Goal: Information Seeking & Learning: Learn about a topic

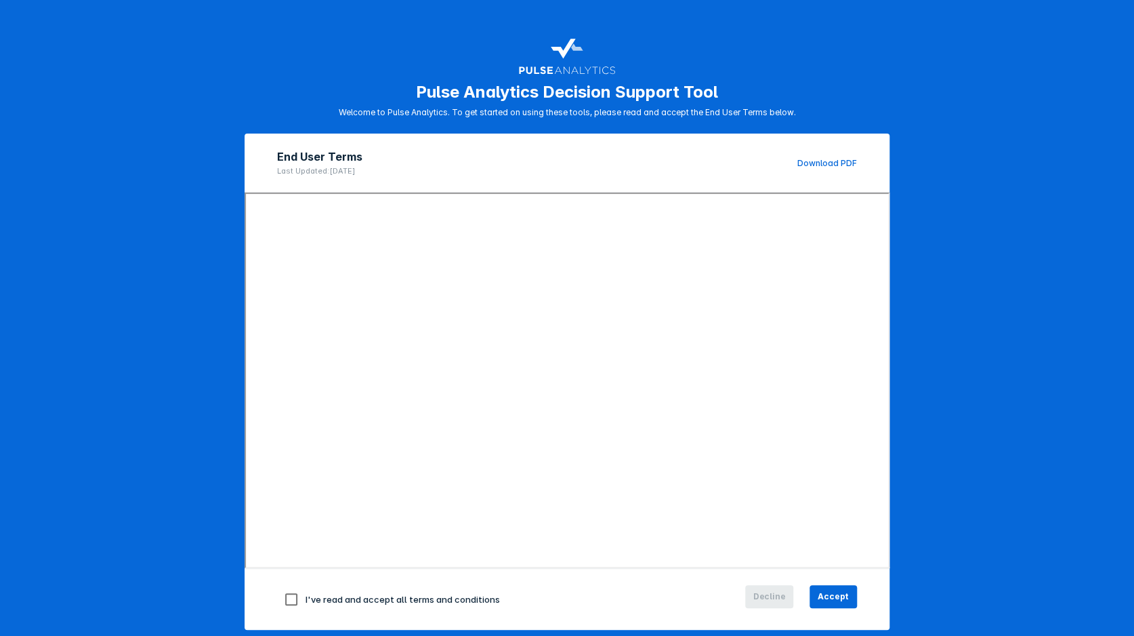
click at [336, 593] on span "I've read and accept all terms and conditions" at bounding box center [403, 598] width 194 height 11
click at [289, 592] on input "checkbox" at bounding box center [291, 599] width 28 height 28
checkbox input "true"
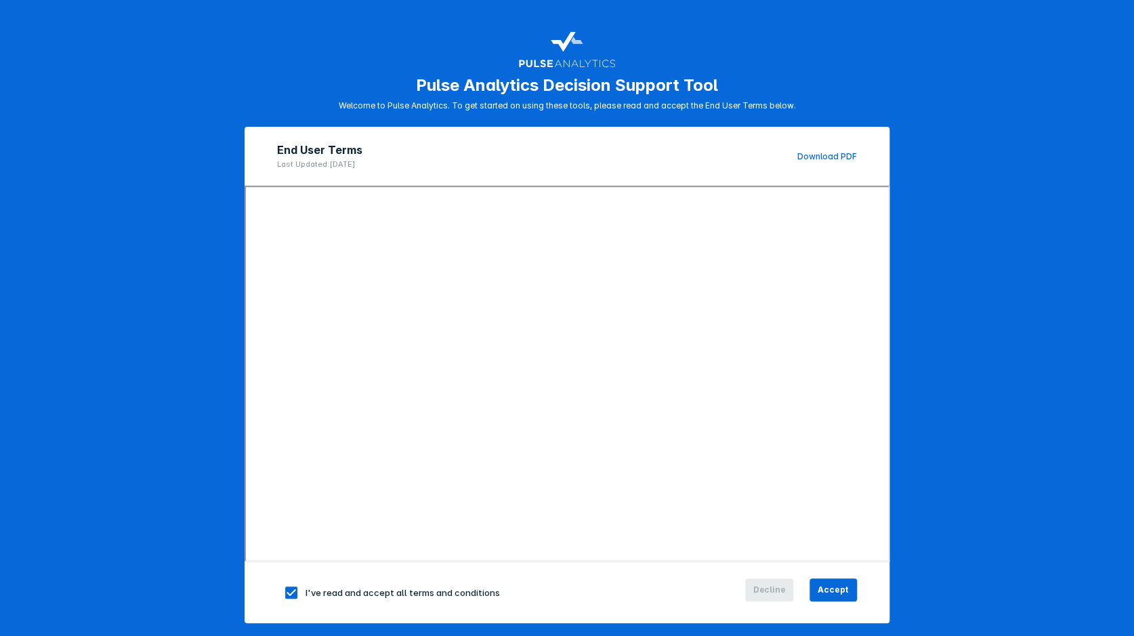
scroll to position [8, 0]
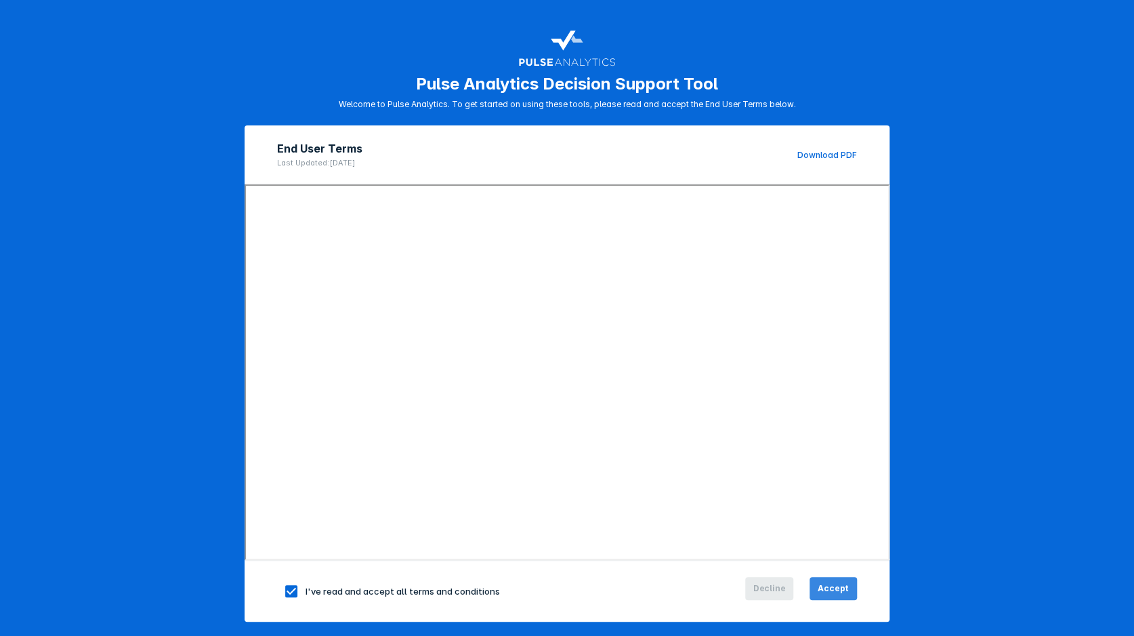
click at [835, 582] on span "Accept" at bounding box center [833, 588] width 31 height 12
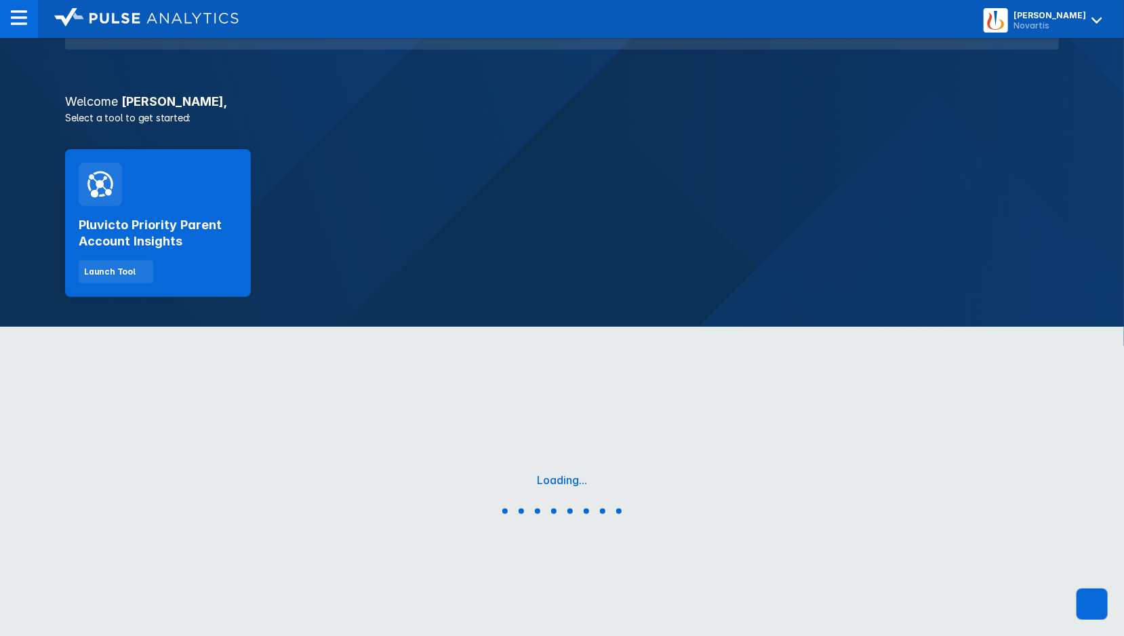
scroll to position [201, 0]
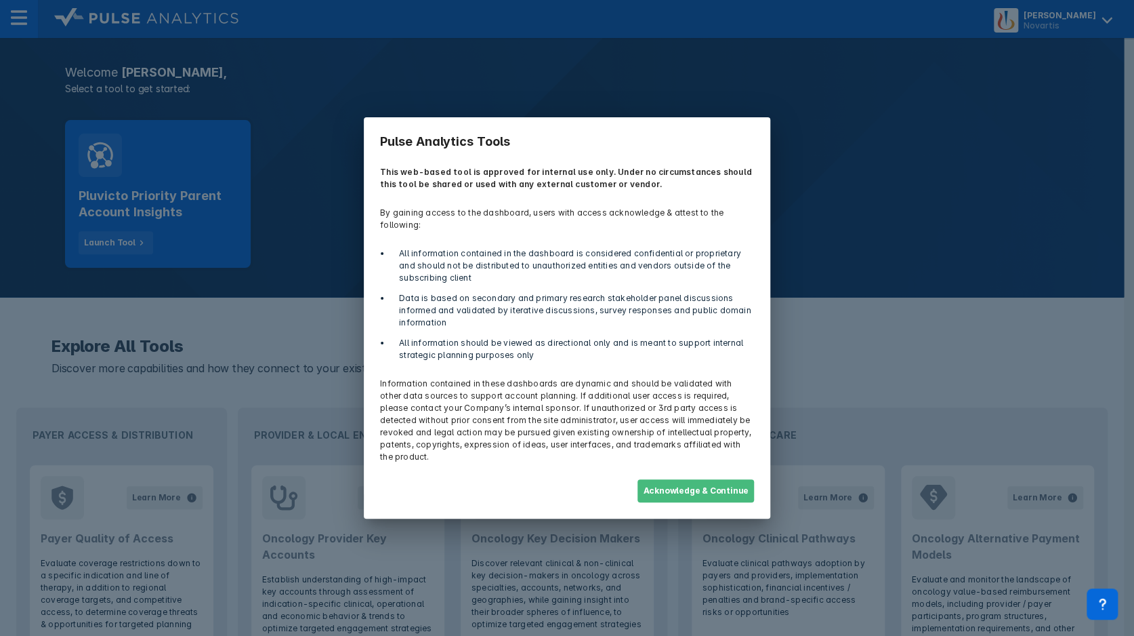
click at [713, 480] on button "Acknowledge & Continue" at bounding box center [696, 490] width 117 height 23
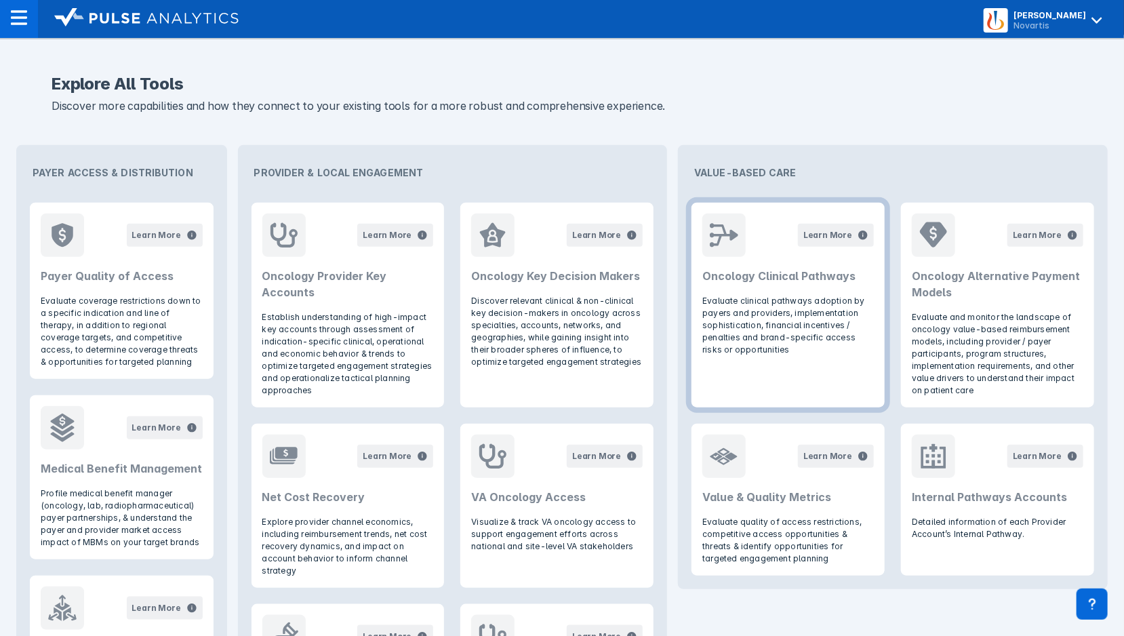
scroll to position [485, 0]
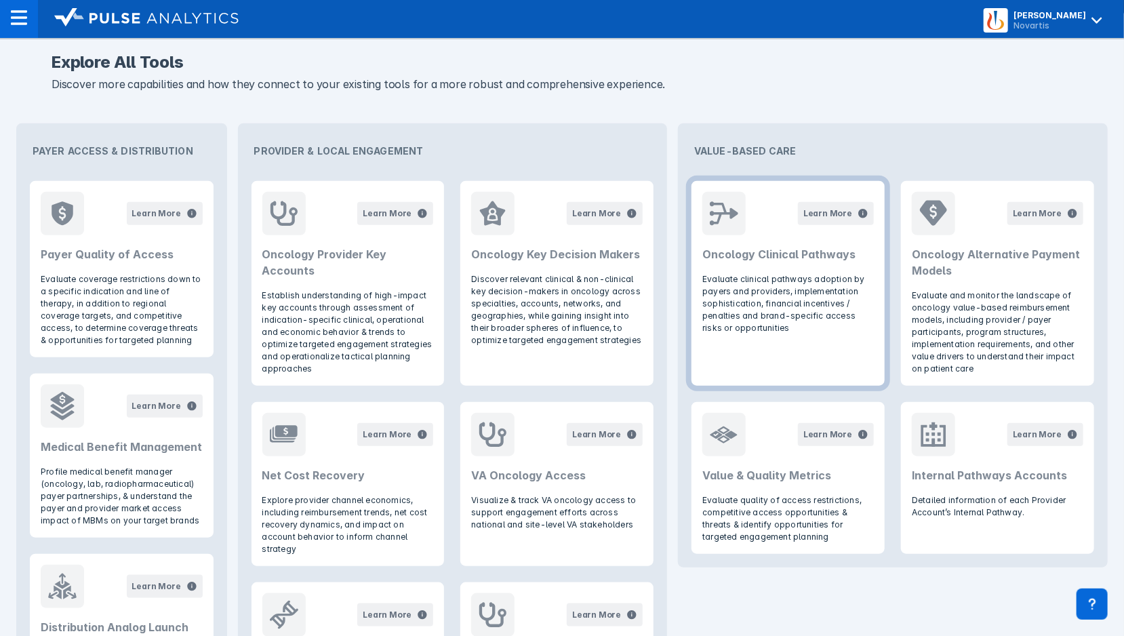
click at [739, 269] on header "Learn More Oncology Clinical Pathways" at bounding box center [787, 227] width 193 height 92
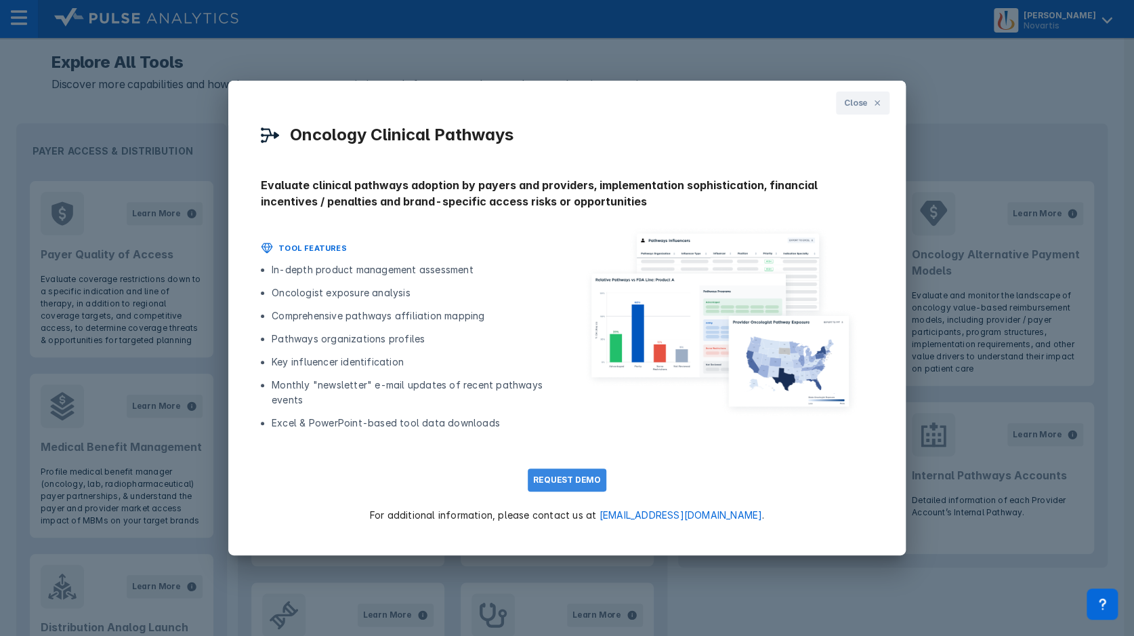
click at [548, 479] on button "REQUEST DEMO" at bounding box center [567, 479] width 79 height 23
click at [868, 107] on button "Close" at bounding box center [863, 102] width 54 height 23
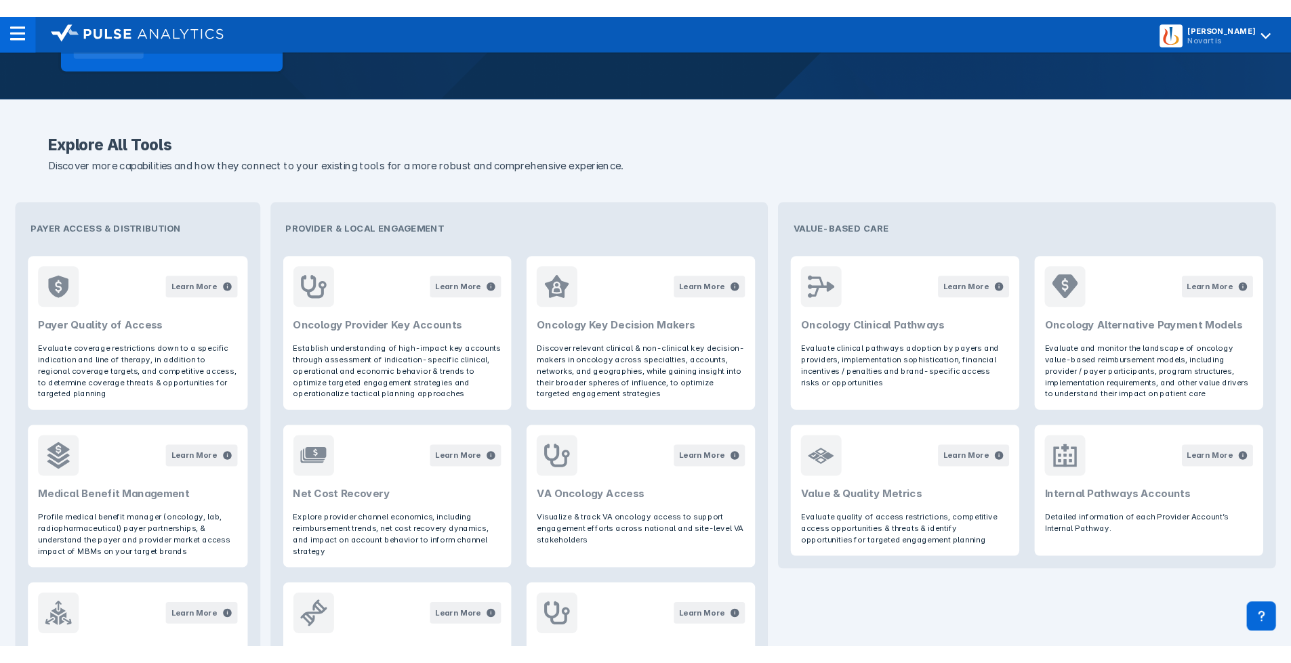
scroll to position [478, 0]
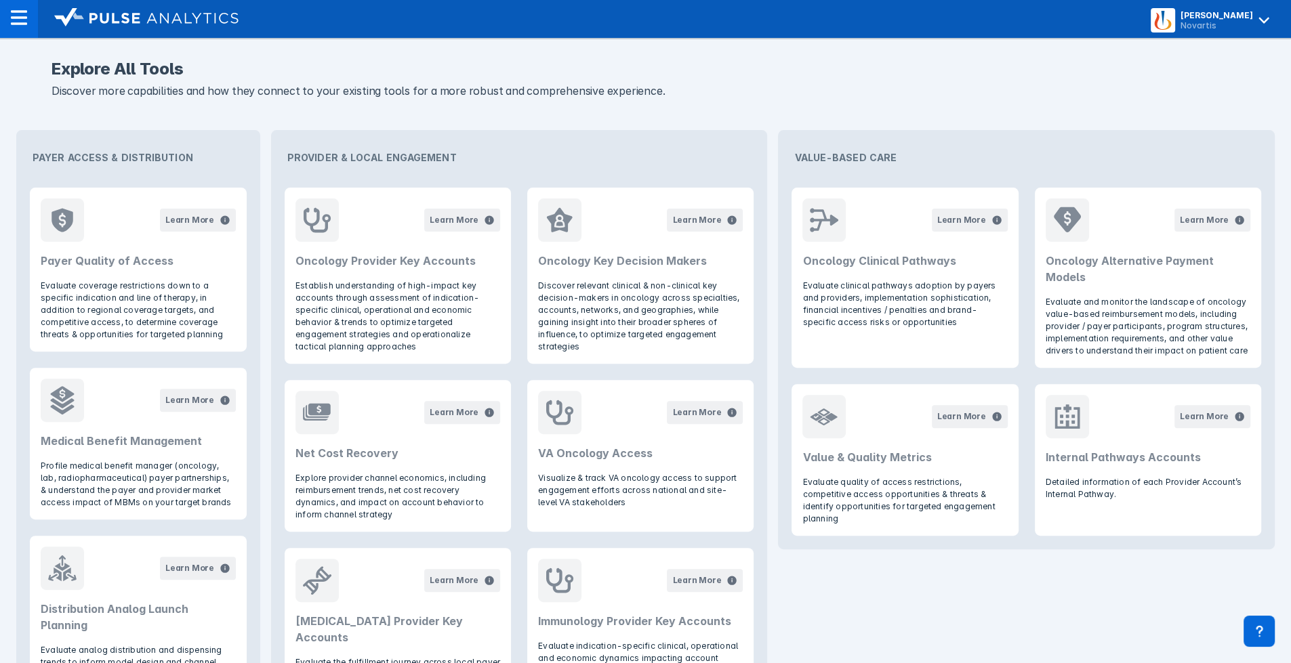
click at [1022, 97] on p "Discover more capabilities and how they connect to your existing tools for a mo…" at bounding box center [646, 92] width 1188 height 18
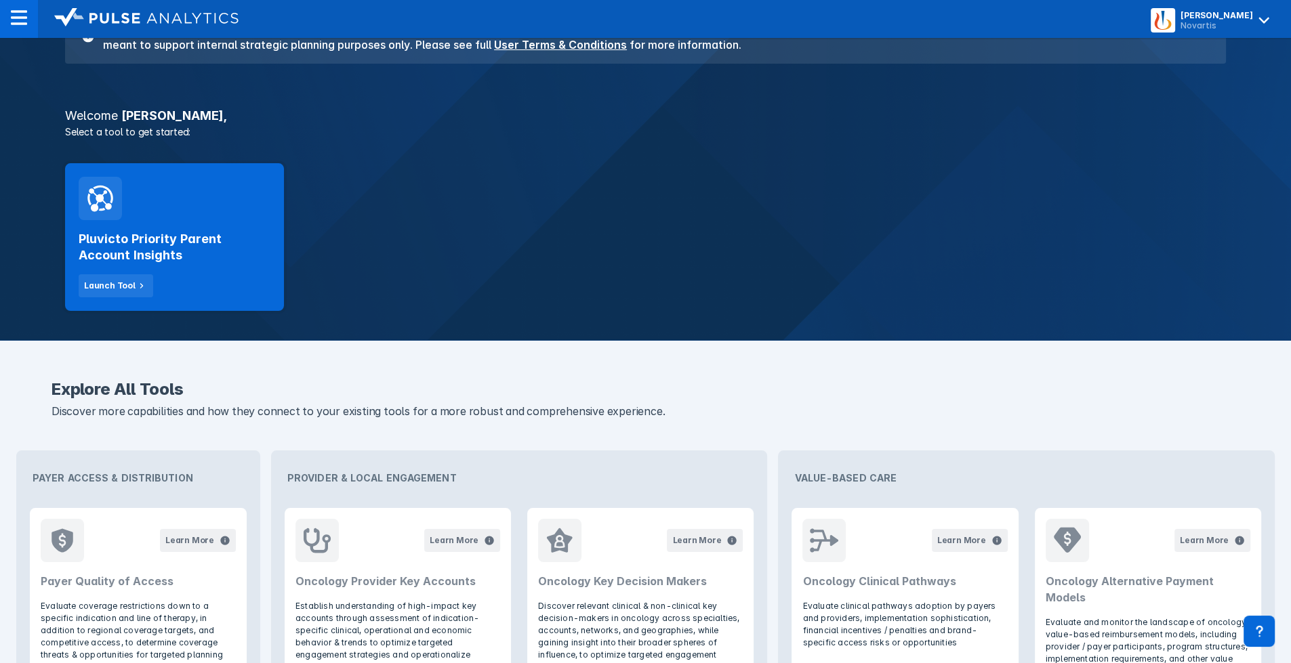
scroll to position [0, 0]
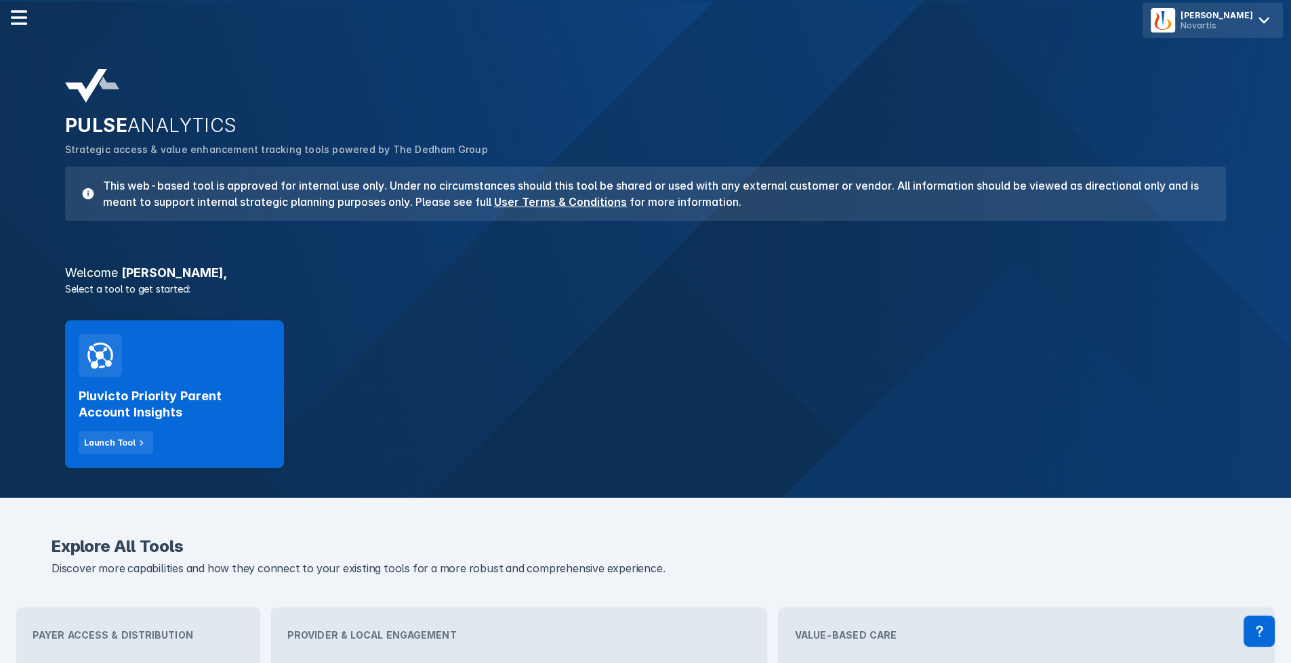
click at [1134, 12] on div "[PERSON_NAME]" at bounding box center [1216, 15] width 73 height 10
click at [1047, 54] on div "PULSE ANALYTICS Strategic access & value enhancement tracking tools powered by …" at bounding box center [645, 249] width 1291 height 498
click at [27, 16] on div at bounding box center [19, 19] width 38 height 38
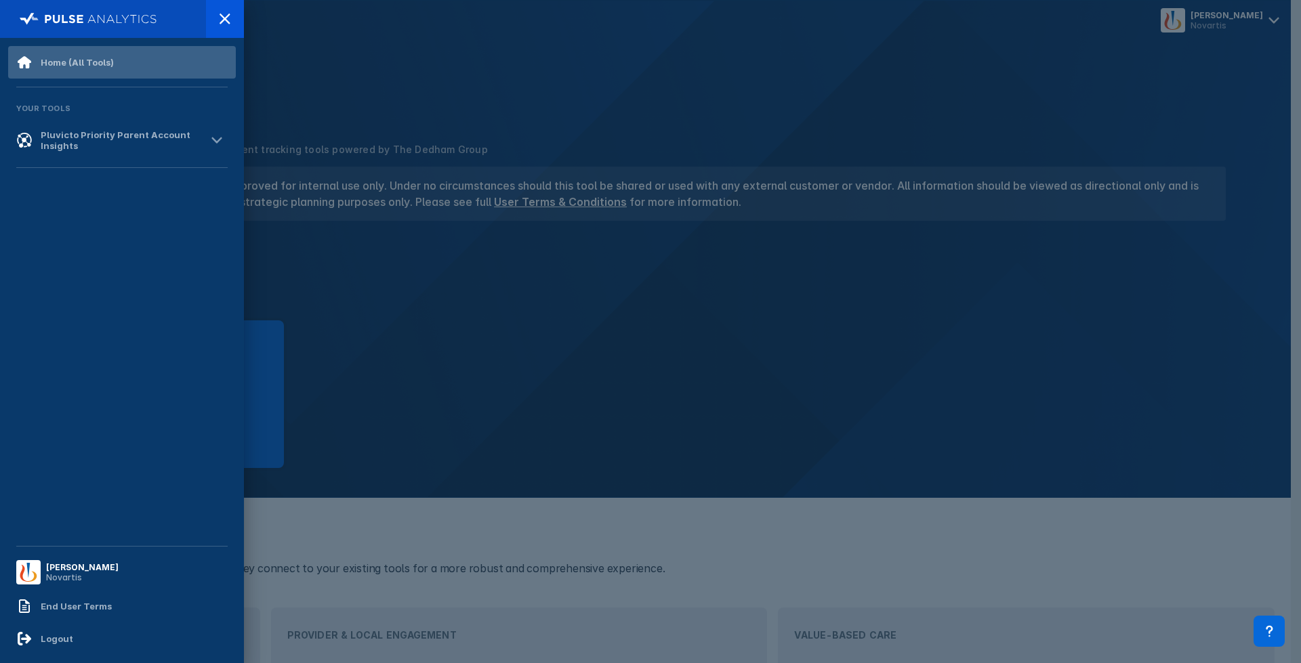
click at [76, 65] on div "Home (All Tools)" at bounding box center [77, 62] width 73 height 11
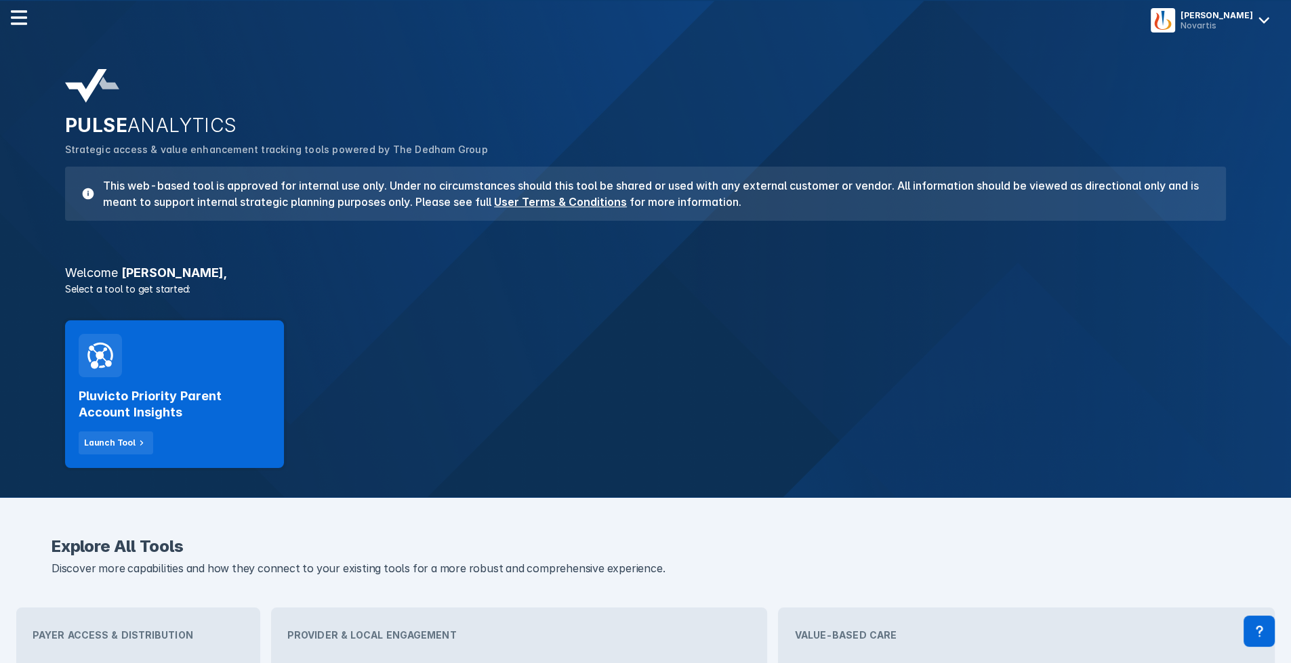
click at [588, 249] on div "PULSE ANALYTICS Strategic access & value enhancement tracking tools powered by …" at bounding box center [645, 279] width 1291 height 437
drag, startPoint x: 1107, startPoint y: 0, endPoint x: 752, endPoint y: 87, distance: 365.7
click at [752, 87] on div "PULSE ANALYTICS Strategic access & value enhancement tracking tools powered by …" at bounding box center [645, 145] width 1177 height 168
drag, startPoint x: 1136, startPoint y: 0, endPoint x: 873, endPoint y: 421, distance: 496.8
click at [873, 421] on div "Pluvicto Priority Parent Account Insights Launch Tool" at bounding box center [645, 394] width 1177 height 164
